Goal: Information Seeking & Learning: Learn about a topic

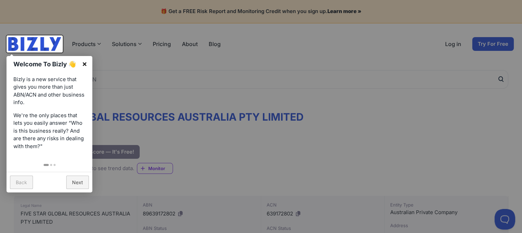
click at [86, 59] on link "×" at bounding box center [84, 63] width 15 height 15
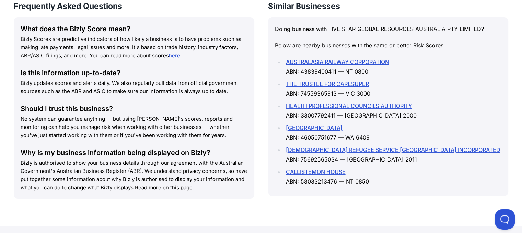
scroll to position [1017, 0]
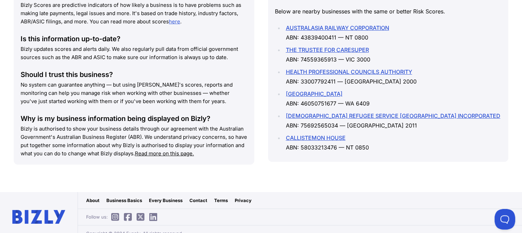
click at [96, 197] on link "About" at bounding box center [92, 200] width 13 height 7
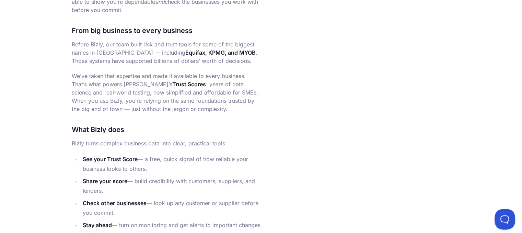
scroll to position [377, 0]
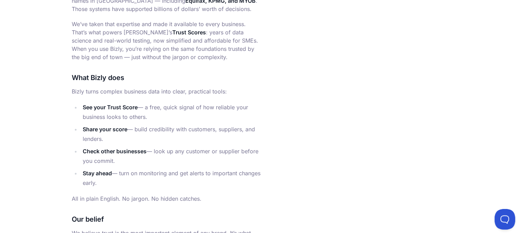
click at [22, 18] on main "Bizly is the Business Trust Company. Bizly is the business trust company. We ma…" at bounding box center [261, 100] width 522 height 826
